Goal: Complete application form

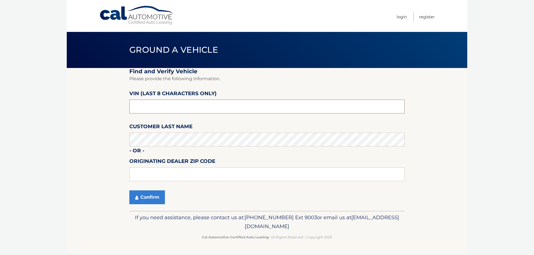
click at [168, 110] on input "text" at bounding box center [266, 107] width 275 height 14
drag, startPoint x: 175, startPoint y: 108, endPoint x: -60, endPoint y: 110, distance: 235.2
click at [0, 110] on html "Cal Automotive Menu Login Register Ground a Vehicle" at bounding box center [267, 127] width 534 height 255
type input "NC552190"
click at [139, 200] on button "Confirm" at bounding box center [147, 198] width 36 height 14
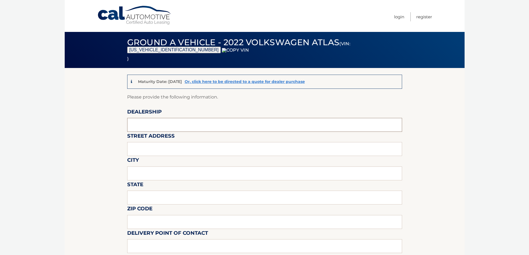
drag, startPoint x: 160, startPoint y: 128, endPoint x: 164, endPoint y: 131, distance: 5.3
click at [160, 128] on input "text" at bounding box center [264, 125] width 275 height 14
type input "WESTBURY JEEP"
click at [171, 145] on input "text" at bounding box center [264, 149] width 275 height 14
type input "150 MILLER PLACE"
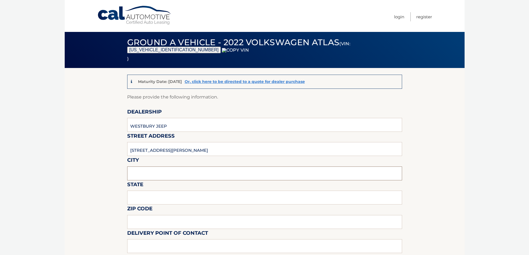
click at [168, 174] on input "text" at bounding box center [264, 174] width 275 height 14
type input "SYOSSET"
click at [166, 197] on input "text" at bounding box center [264, 198] width 275 height 14
type input "NY"
click at [156, 217] on input "text" at bounding box center [264, 222] width 275 height 14
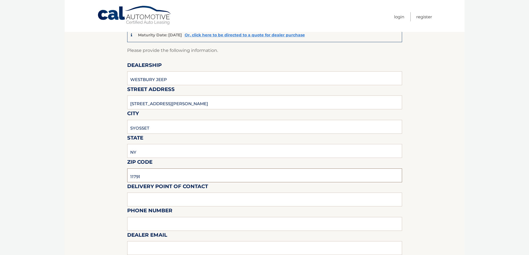
scroll to position [111, 0]
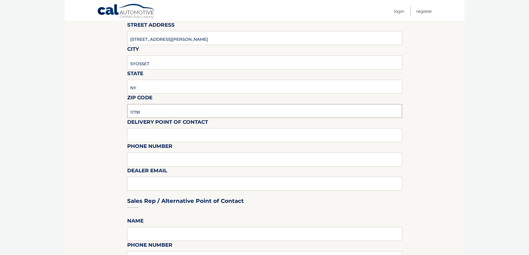
type input "11791"
click at [152, 133] on input "text" at bounding box center [264, 135] width 275 height 14
type input "SHAWN R"
type input "6313123854"
type input "SREISCHMANN@WESTBURYJEEP.COM"
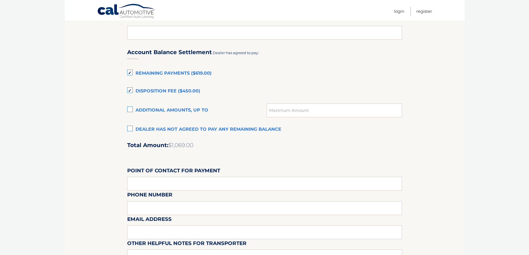
click at [164, 128] on label "Dealer has not agreed to pay any remaining balance" at bounding box center [264, 129] width 275 height 11
click at [0, 0] on input "Dealer has not agreed to pay any remaining balance" at bounding box center [0, 0] width 0 height 0
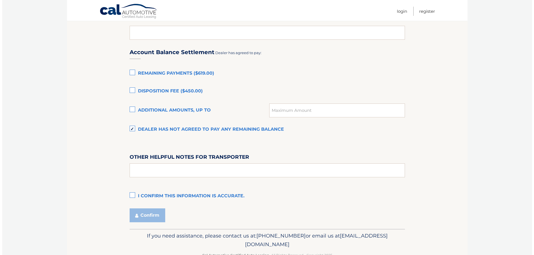
scroll to position [377, 0]
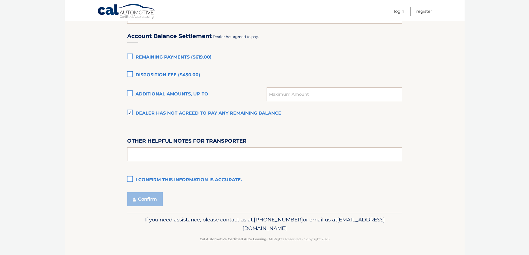
click at [147, 185] on label "I confirm this information is accurate." at bounding box center [264, 180] width 275 height 11
click at [0, 0] on input "I confirm this information is accurate." at bounding box center [0, 0] width 0 height 0
click at [146, 199] on button "Confirm" at bounding box center [145, 200] width 36 height 14
